Goal: Check status

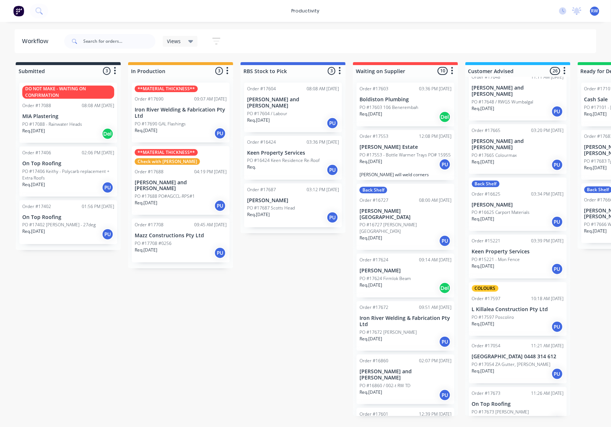
click at [176, 130] on div "Req. [DATE] PU" at bounding box center [181, 133] width 92 height 12
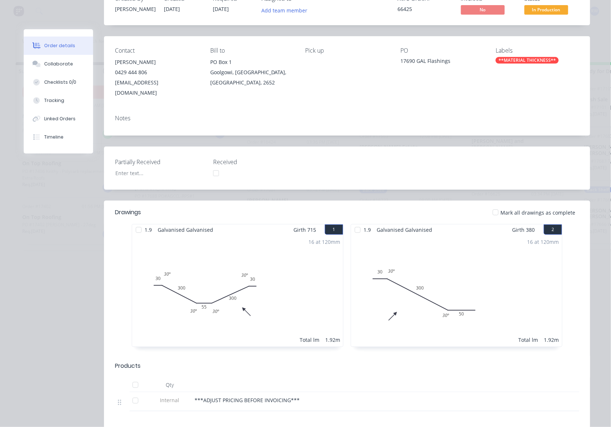
scroll to position [45, 0]
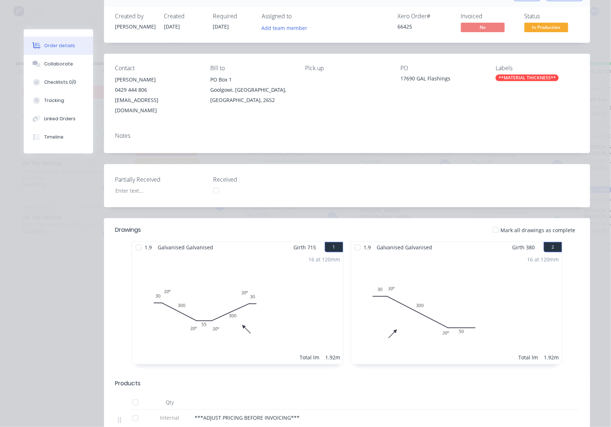
click at [494, 222] on div at bounding box center [496, 229] width 15 height 15
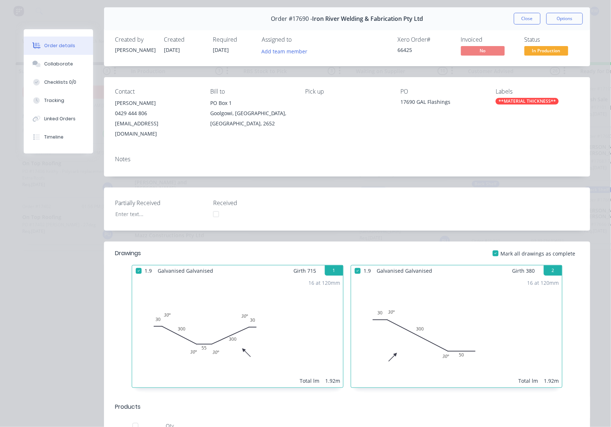
scroll to position [0, 0]
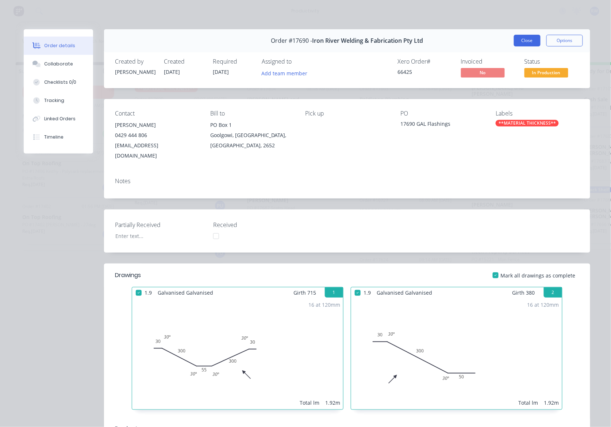
click at [522, 39] on button "Close" at bounding box center [527, 41] width 27 height 12
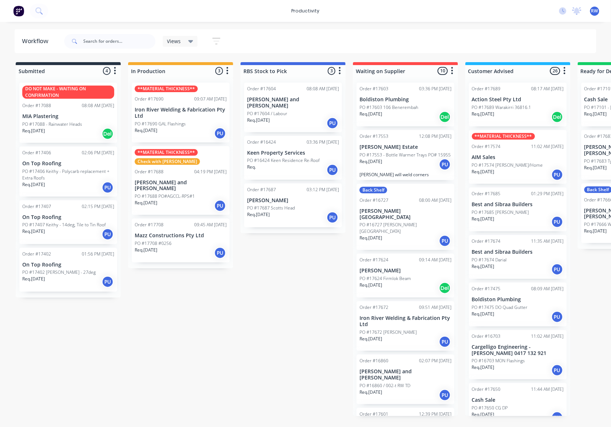
click at [49, 273] on p "PO #17402 [PERSON_NAME] - 27deg" at bounding box center [58, 272] width 73 height 7
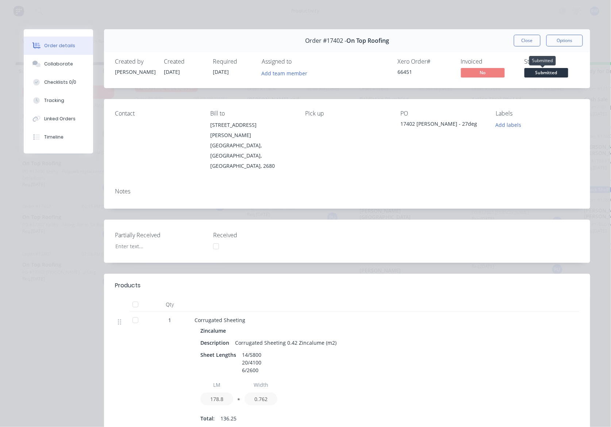
click at [529, 76] on span "Submitted" at bounding box center [547, 72] width 44 height 9
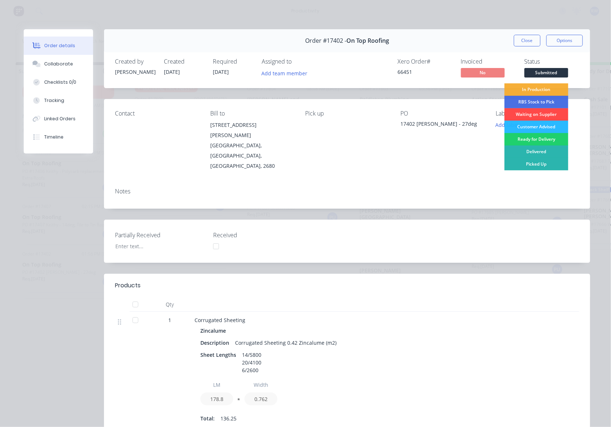
click at [530, 113] on div "Waiting on Supplier" at bounding box center [537, 114] width 64 height 12
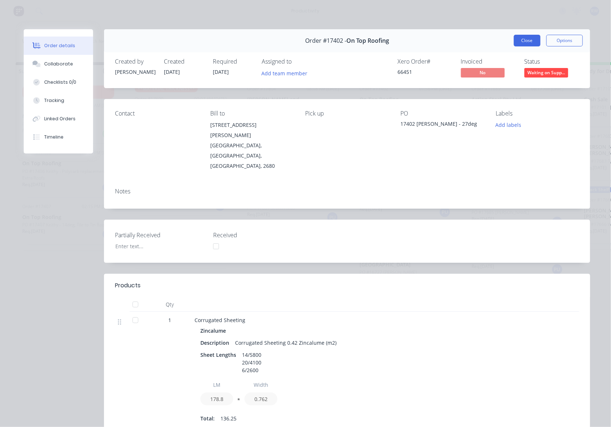
click at [525, 43] on button "Close" at bounding box center [527, 41] width 27 height 12
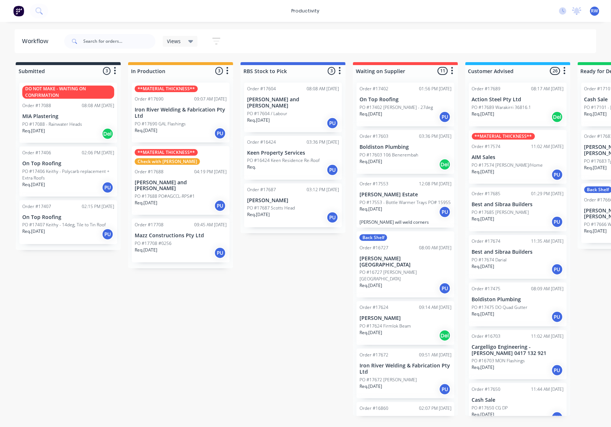
click at [106, 233] on div "PU" at bounding box center [108, 234] width 12 height 12
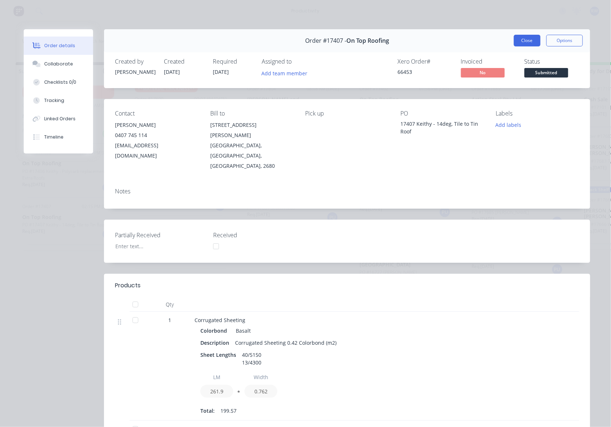
click at [529, 42] on button "Close" at bounding box center [527, 41] width 27 height 12
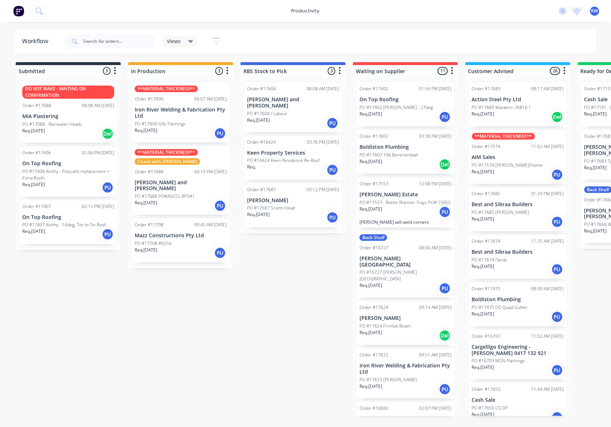
click at [69, 232] on div "Req. 21/08/25 PU" at bounding box center [68, 234] width 92 height 12
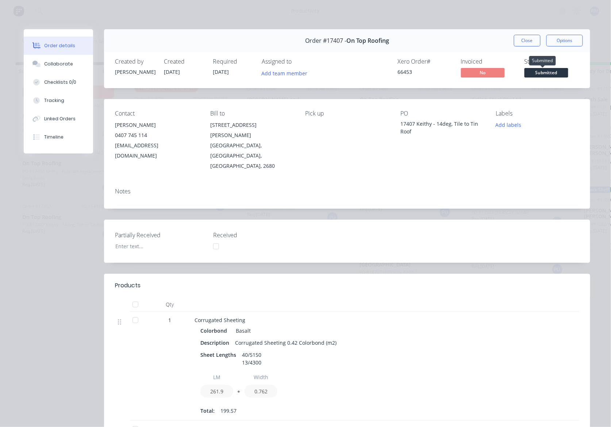
click at [529, 72] on span "Submitted" at bounding box center [547, 72] width 44 height 9
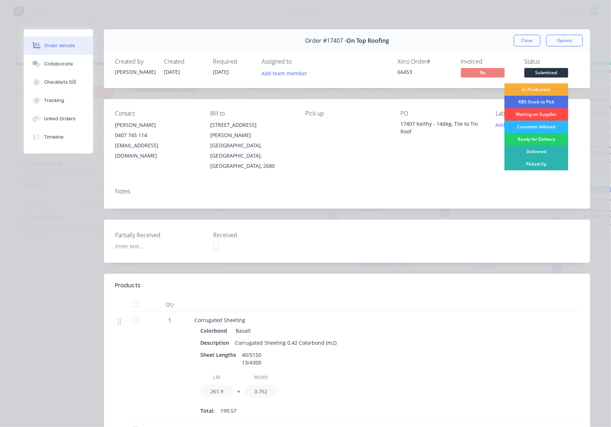
click at [526, 117] on div "Waiting on Supplier" at bounding box center [537, 114] width 64 height 12
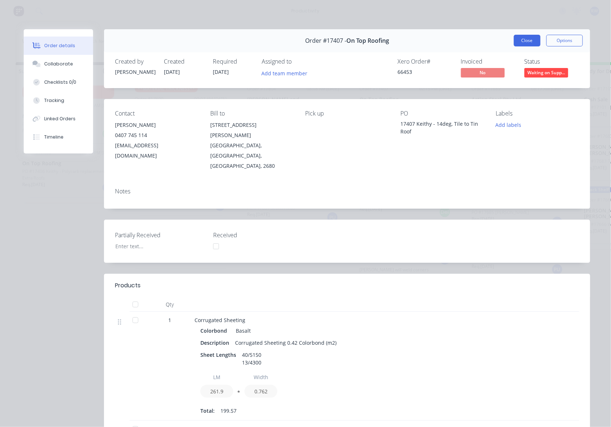
click at [524, 42] on button "Close" at bounding box center [527, 41] width 27 height 12
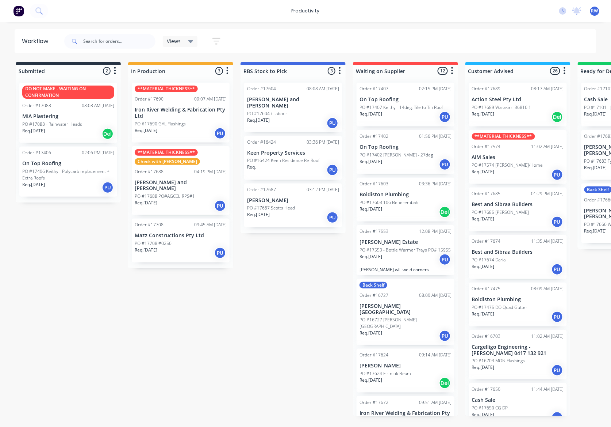
click at [56, 187] on div "Req. 21/08/25 PU" at bounding box center [68, 187] width 92 height 12
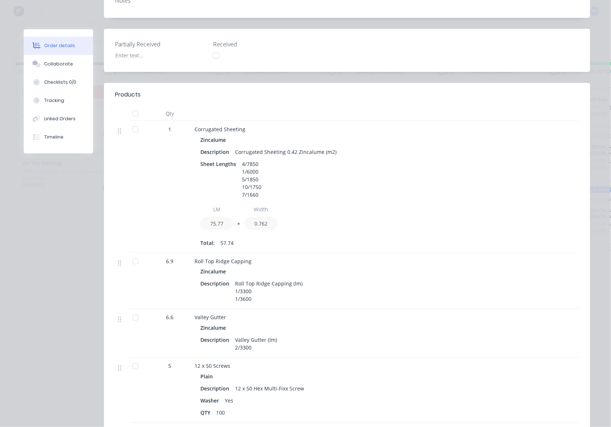
scroll to position [49, 0]
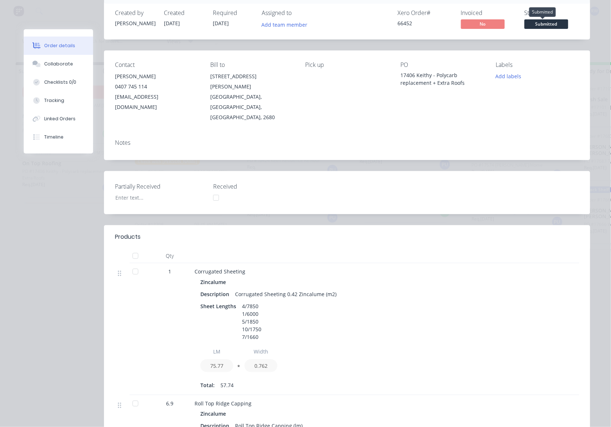
click at [548, 25] on span "Submitted" at bounding box center [547, 23] width 44 height 9
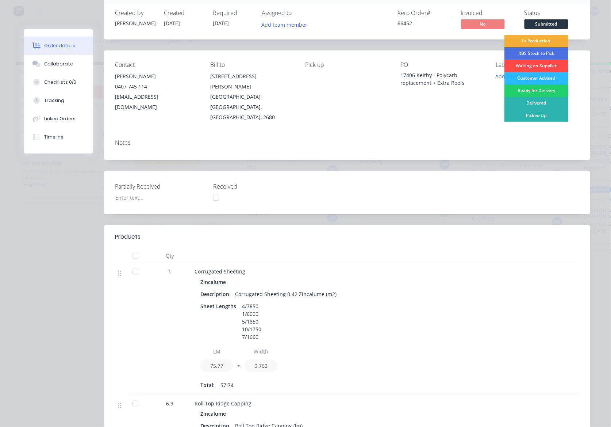
click at [526, 66] on div "Waiting on Supplier" at bounding box center [537, 66] width 64 height 12
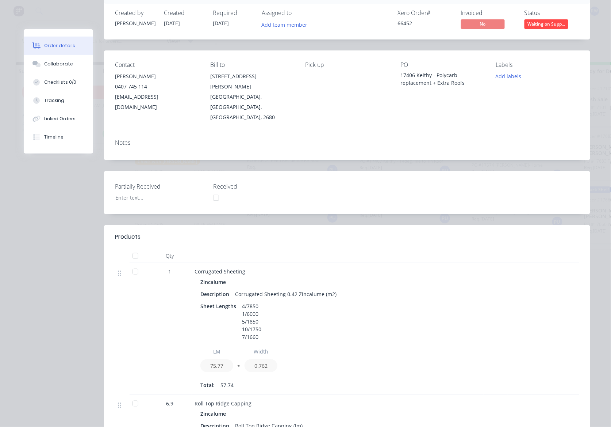
scroll to position [0, 0]
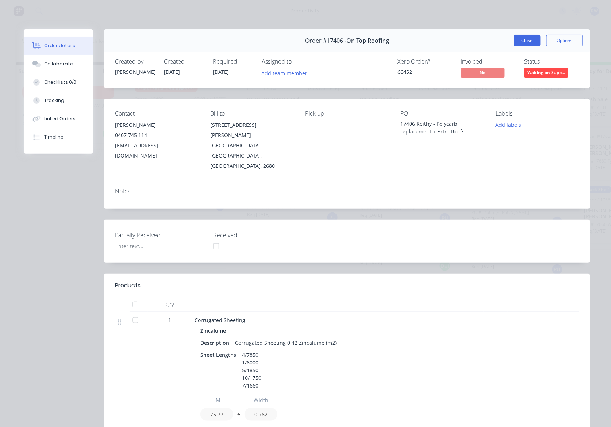
click at [526, 38] on button "Close" at bounding box center [527, 41] width 27 height 12
